Goal: Information Seeking & Learning: Learn about a topic

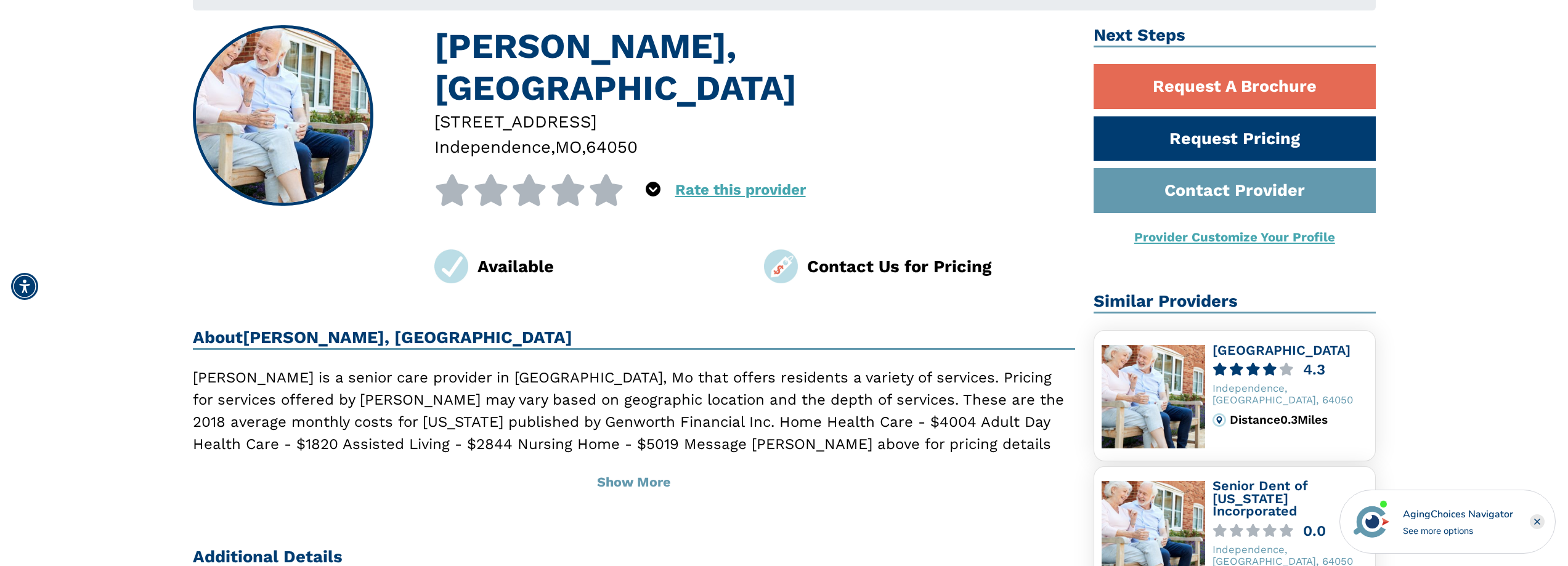
scroll to position [165, 0]
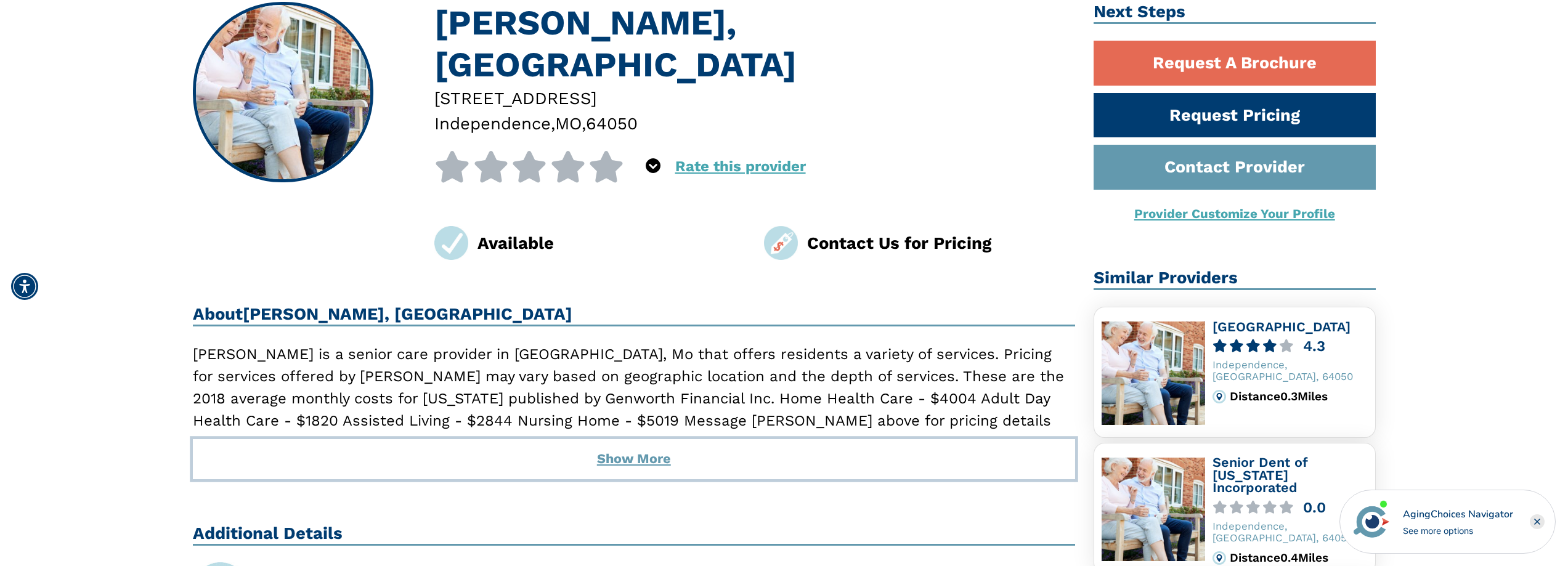
click at [667, 440] on button "Show More" at bounding box center [634, 459] width 883 height 40
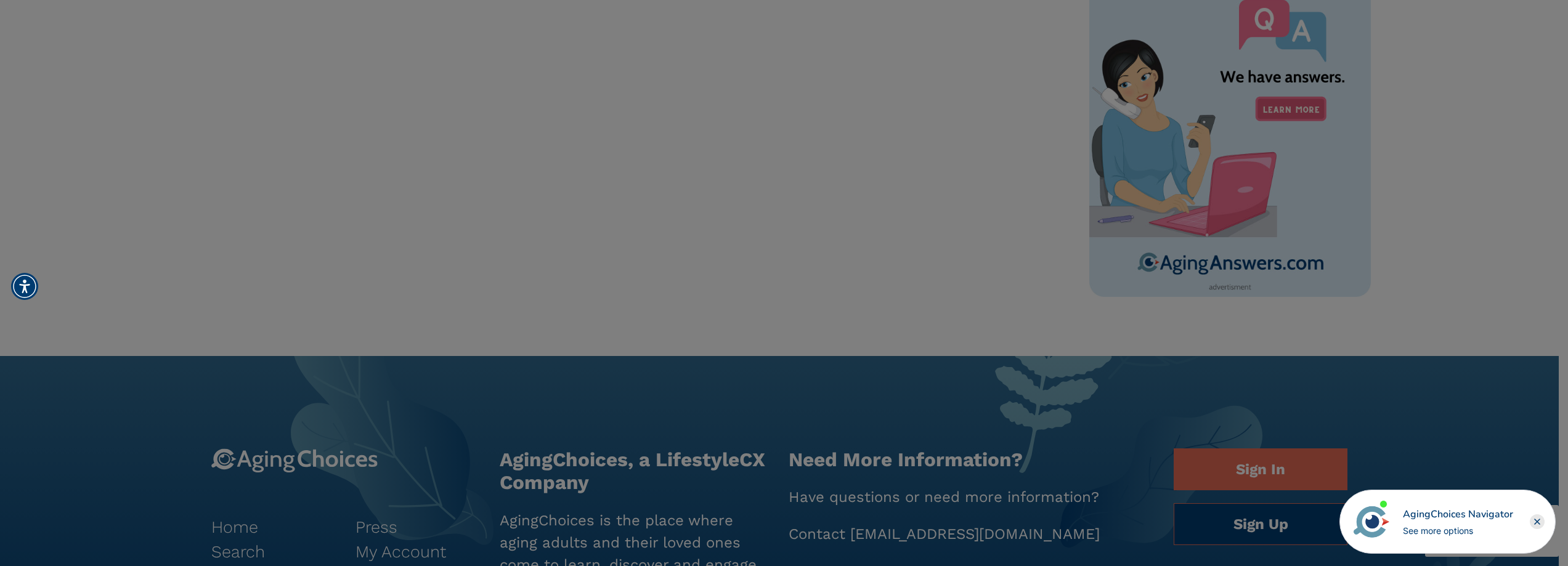
scroll to position [657, 0]
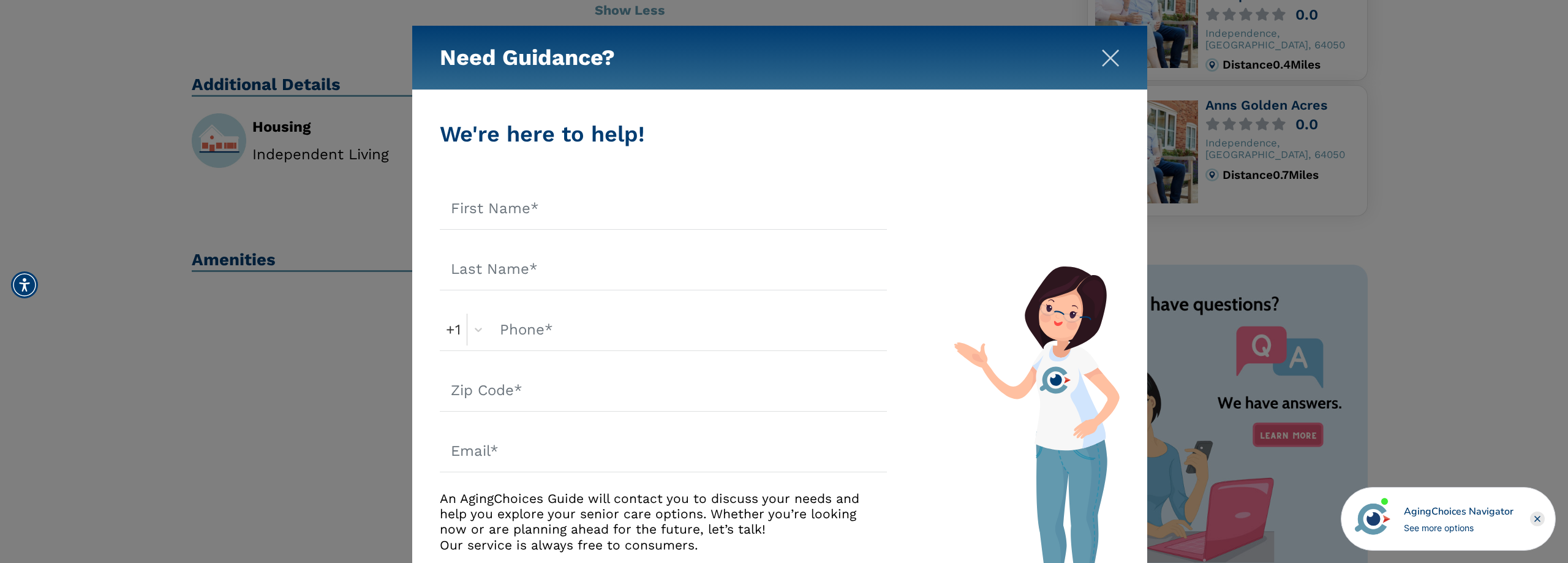
click at [1107, 57] on img "Close" at bounding box center [1110, 58] width 18 height 18
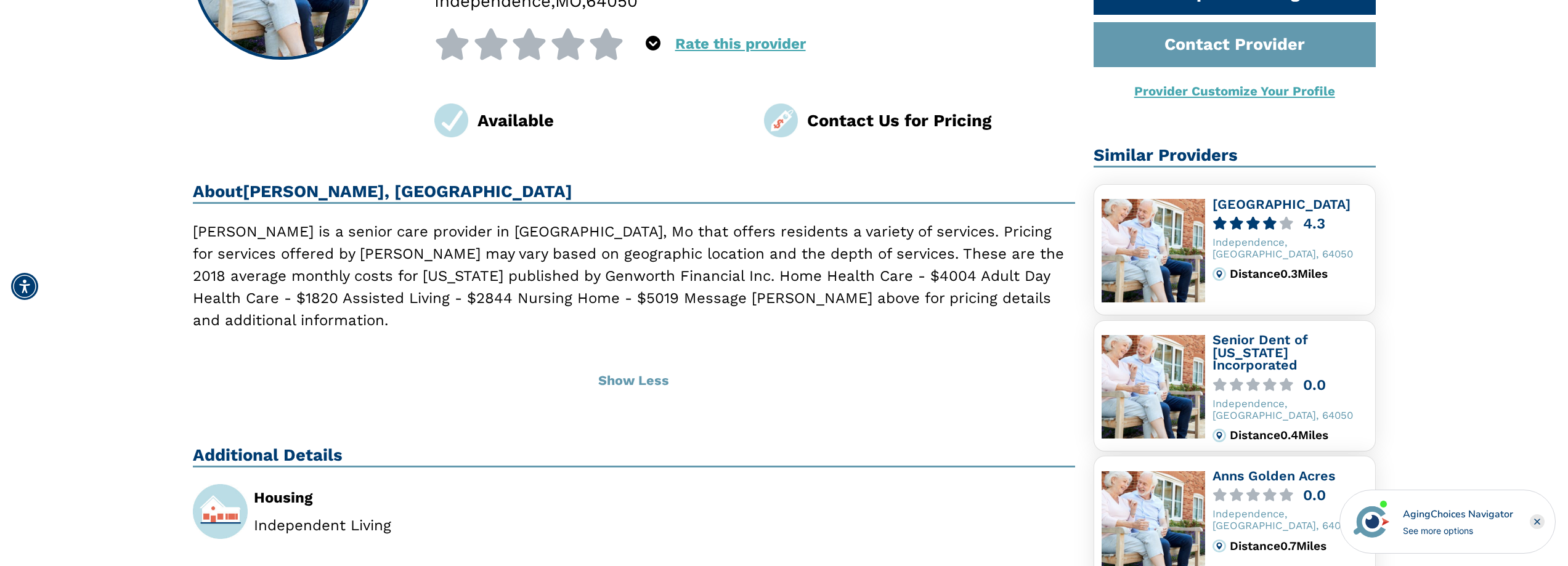
scroll to position [328, 0]
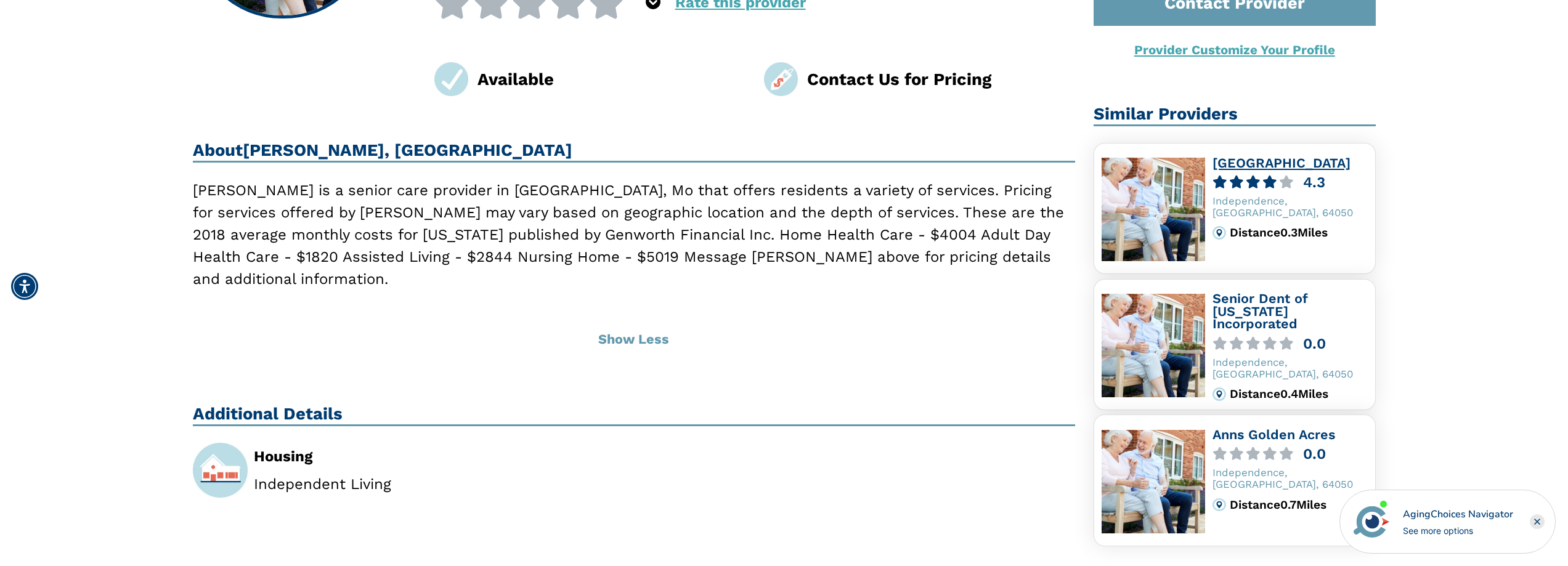
click at [1274, 165] on link "[GEOGRAPHIC_DATA]" at bounding box center [1282, 163] width 138 height 15
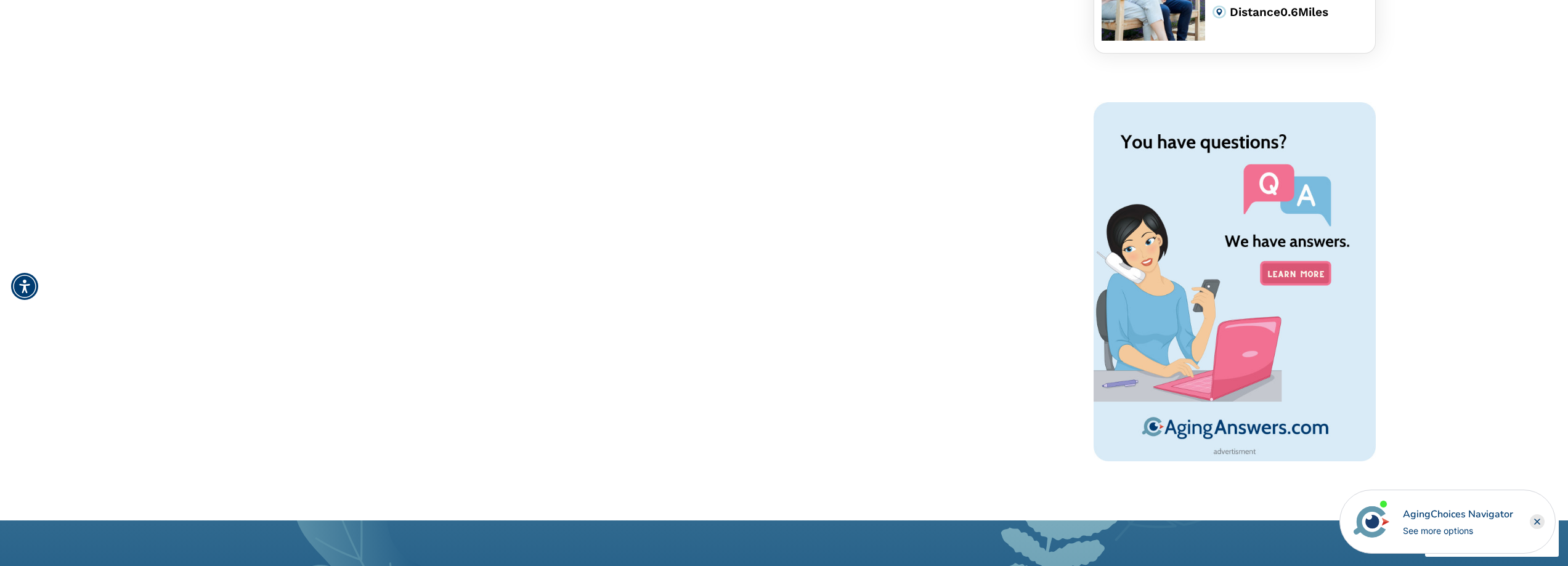
scroll to position [986, 0]
